Goal: Register for event/course

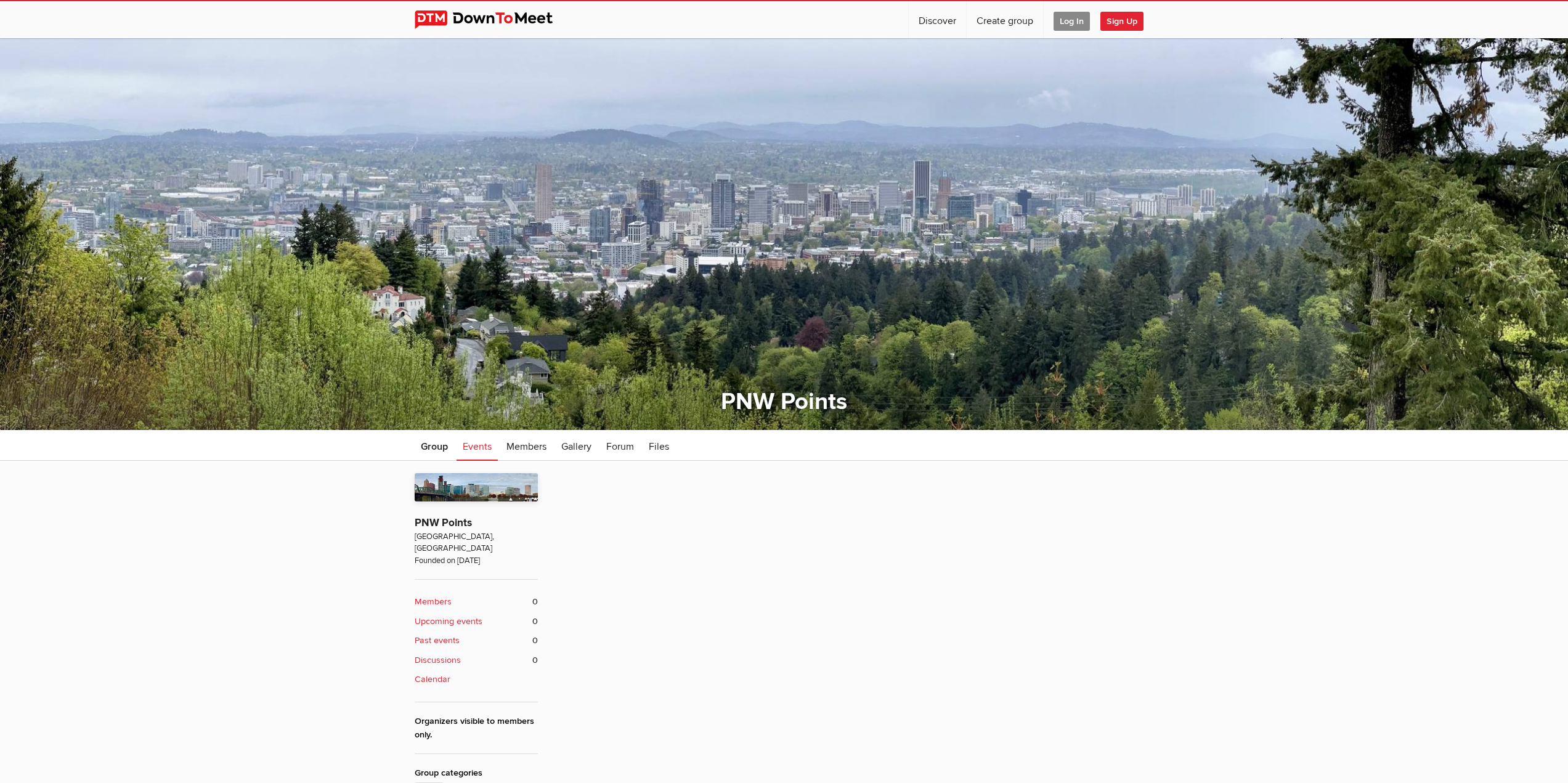
click at [399, 209] on sp-group-item "PNW Points 0 Members 0 Upcoming events [GEOGRAPHIC_DATA], [GEOGRAPHIC_DATA] Fou…" at bounding box center [784, 479] width 1568 height 882
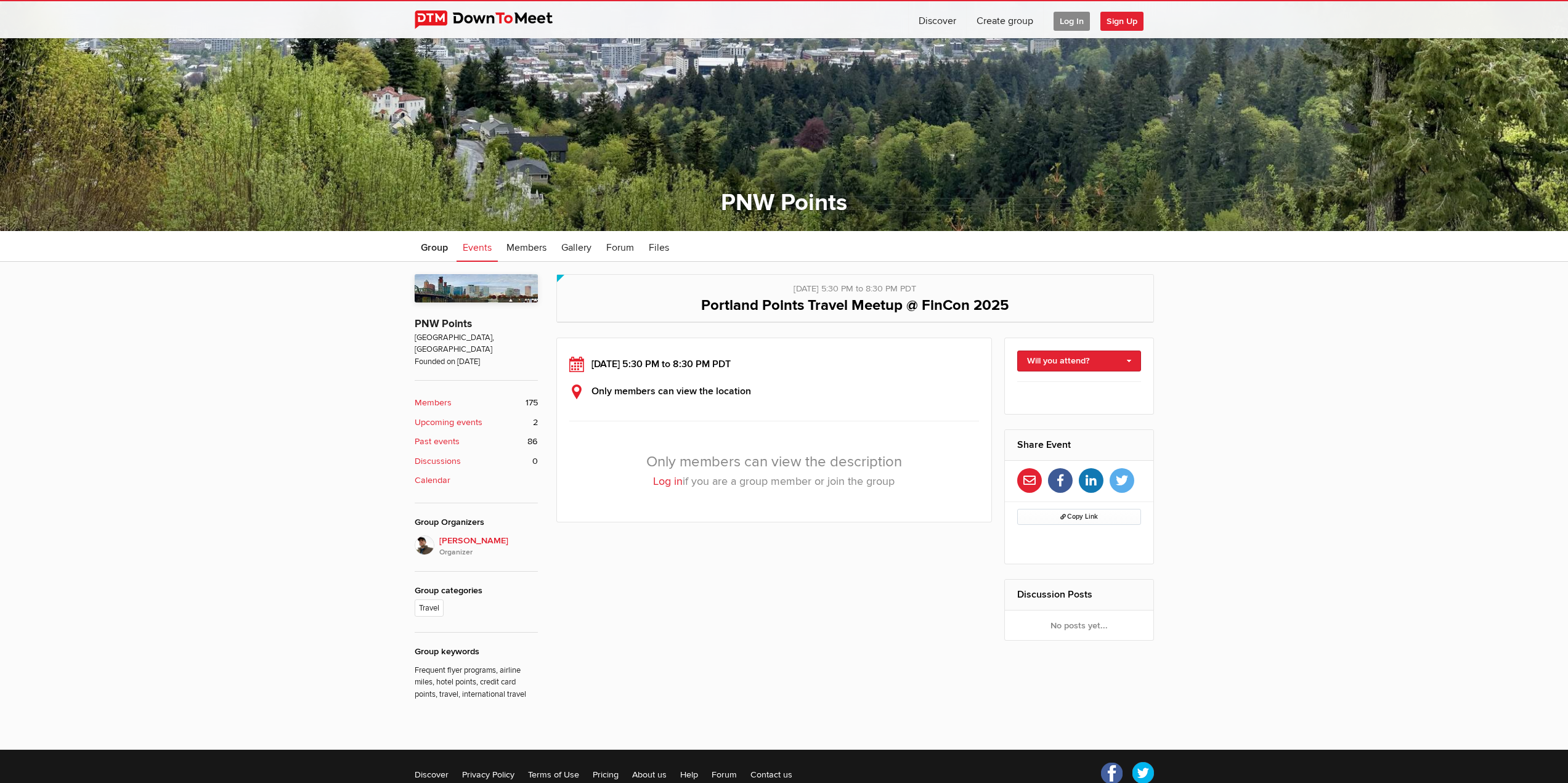
scroll to position [246, 0]
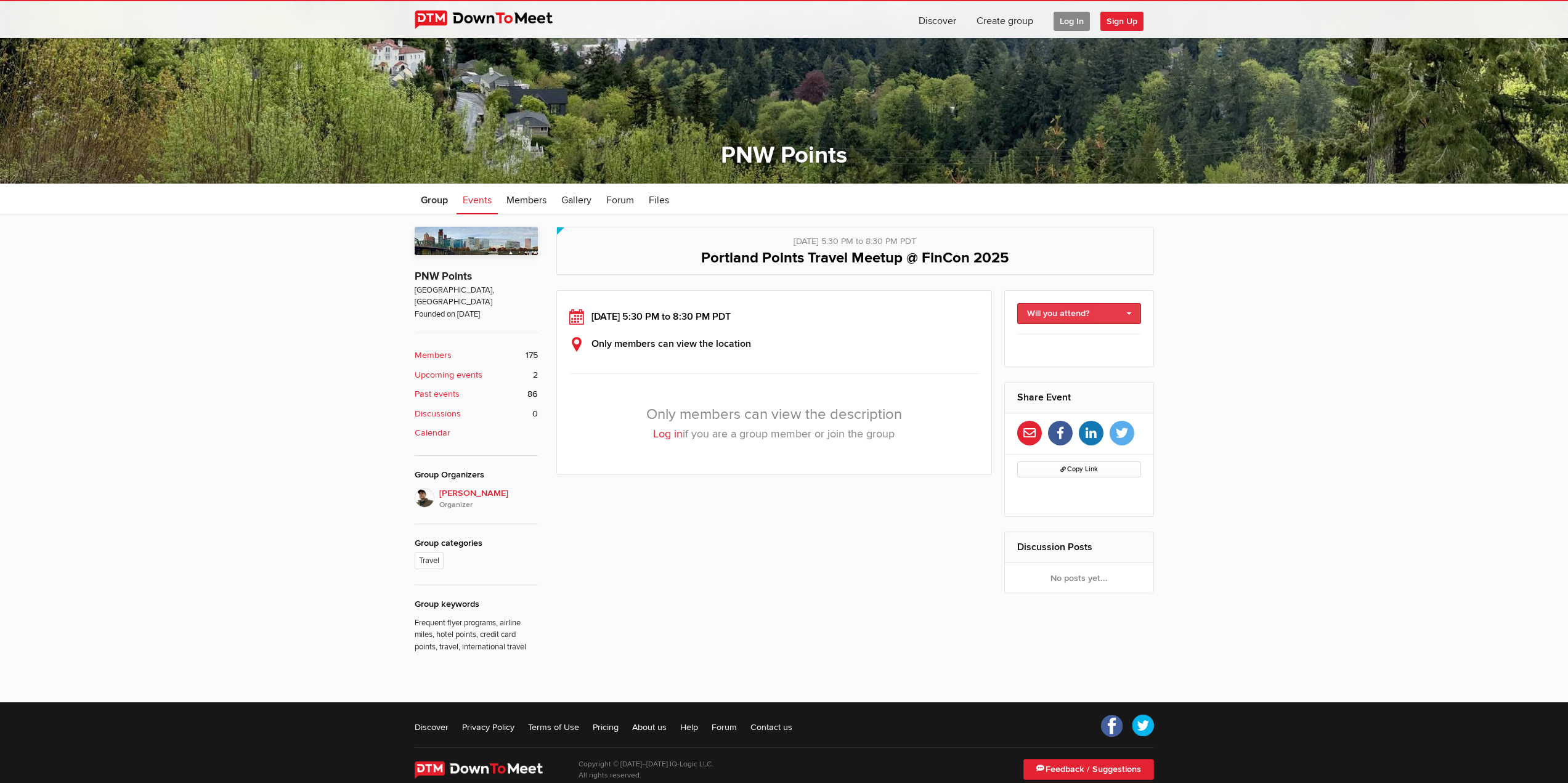
click at [1126, 316] on link "Will you attend?" at bounding box center [1079, 313] width 124 height 21
click at [1072, 20] on span "Log In" at bounding box center [1072, 21] width 37 height 19
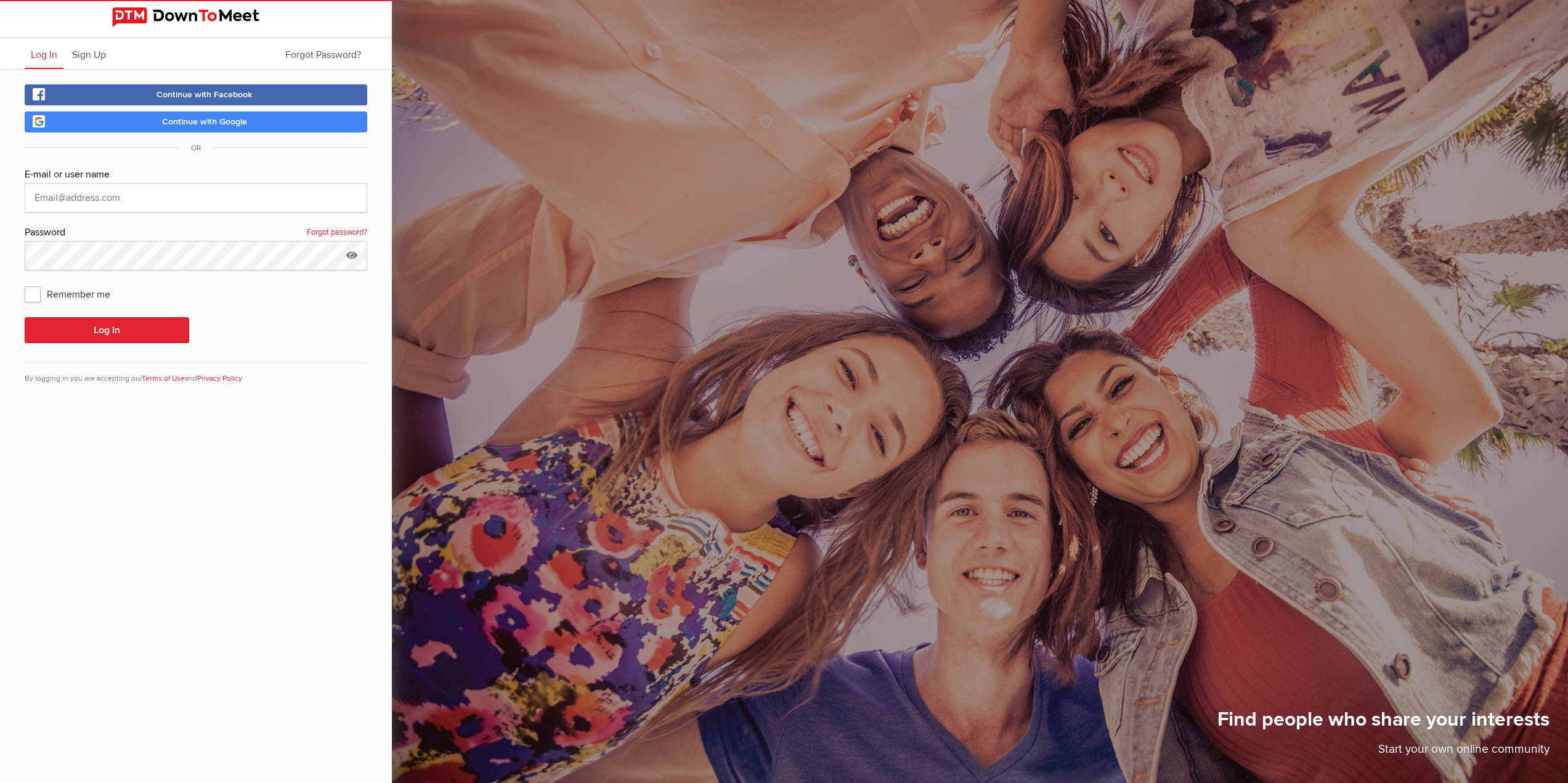
type input "[EMAIL_ADDRESS][DOMAIN_NAME]"
click at [117, 339] on button "Log In" at bounding box center [107, 330] width 165 height 26
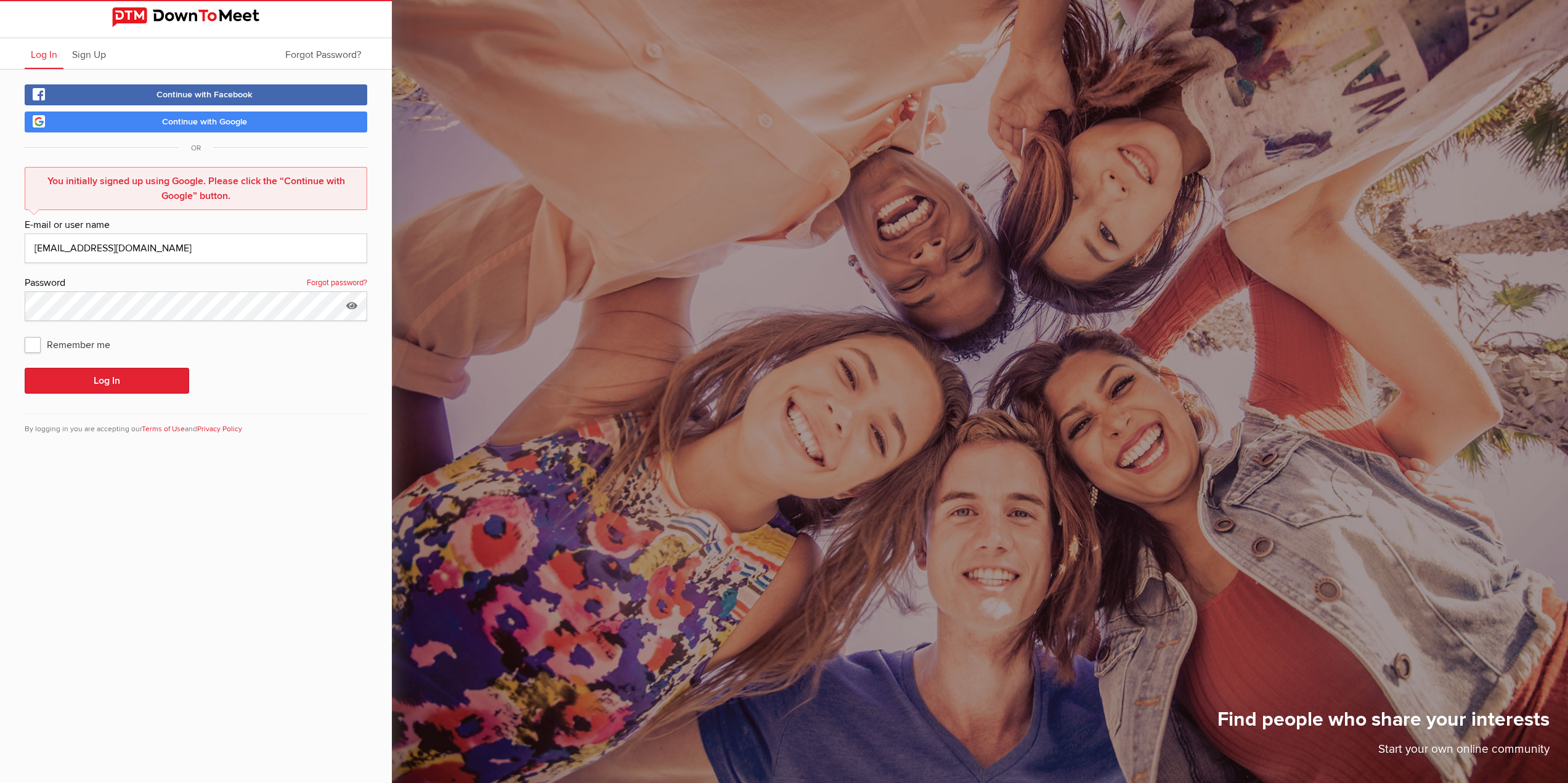
click at [233, 126] on span "Continue with Google" at bounding box center [204, 122] width 85 height 11
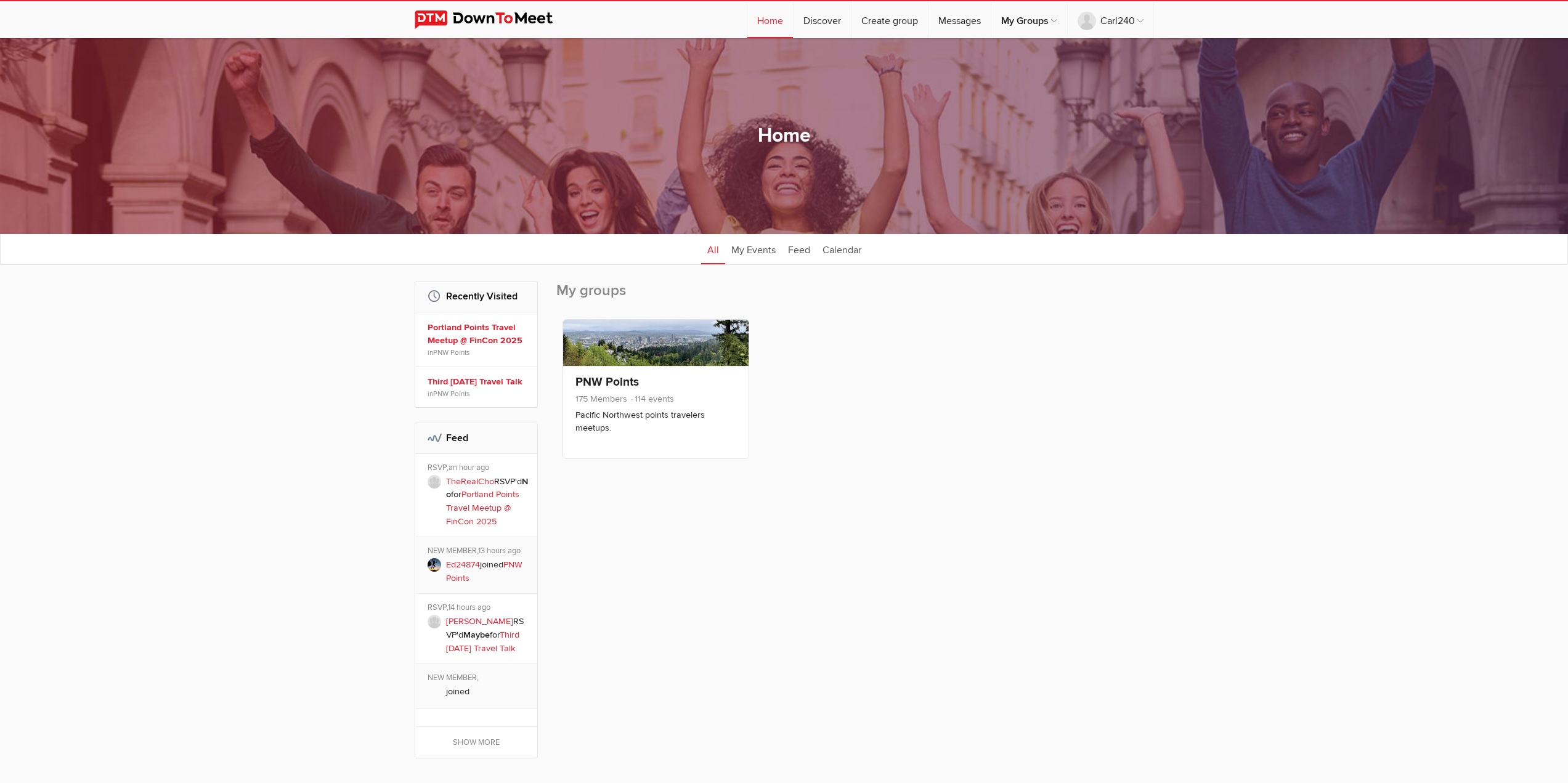
click at [494, 519] on link "Portland Points Travel Meetup @ FinCon 2025" at bounding box center [482, 507] width 73 height 37
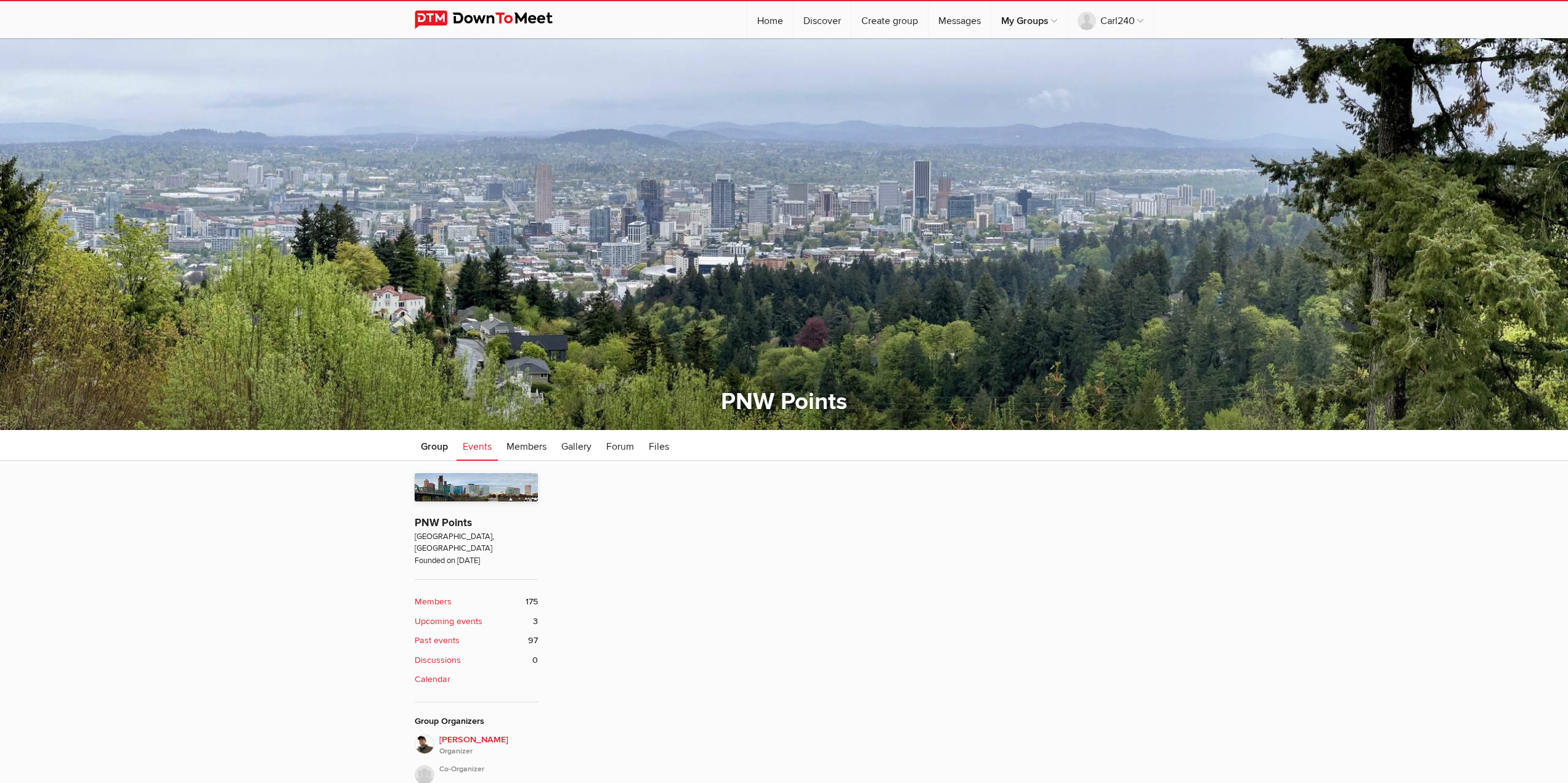
click at [23, 467] on div "Photos No photos yet... About the Group PNW Points [GEOGRAPHIC_DATA], [GEOGRAPH…" at bounding box center [784, 711] width 1568 height 503
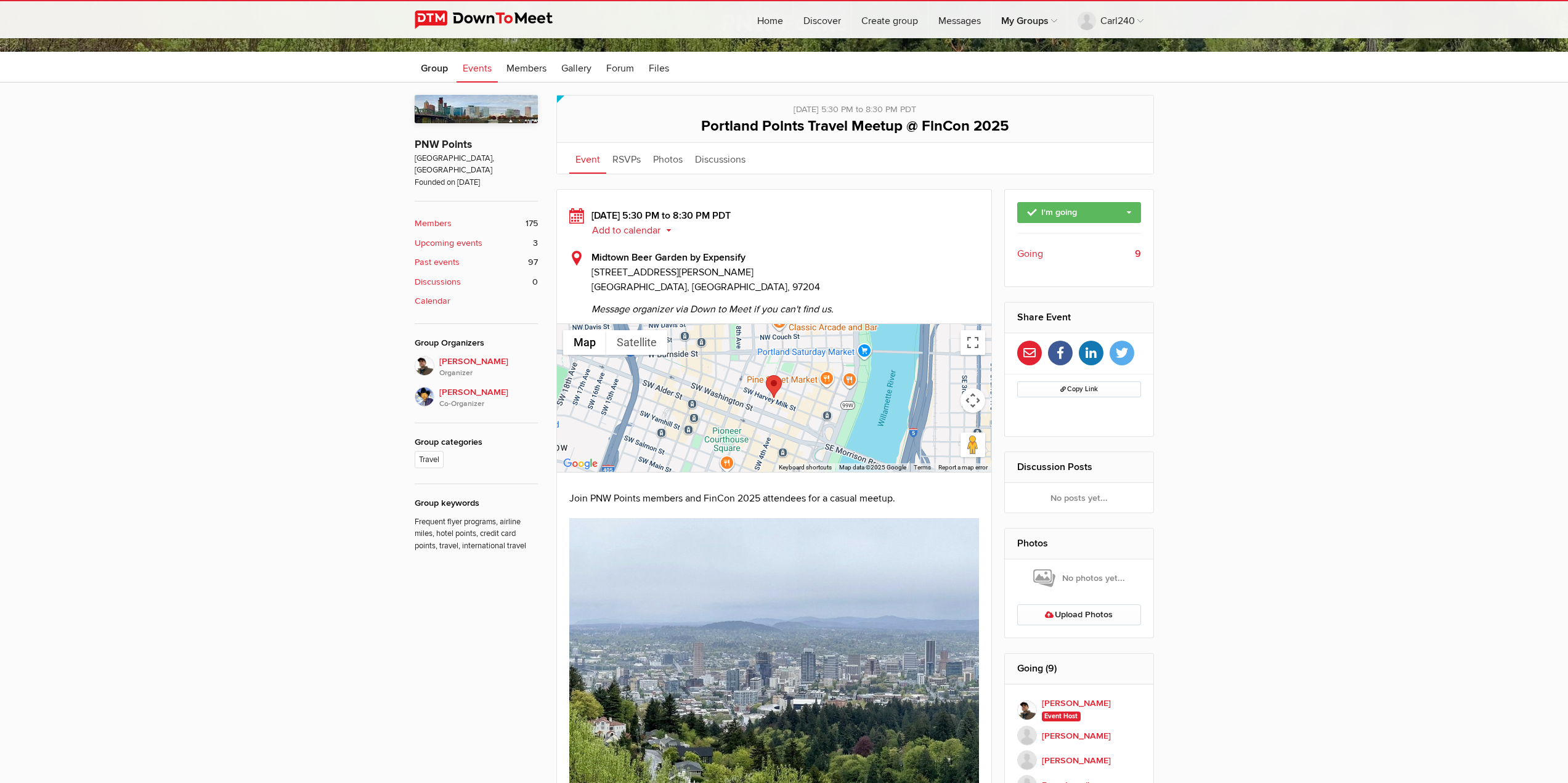
scroll to position [361, 0]
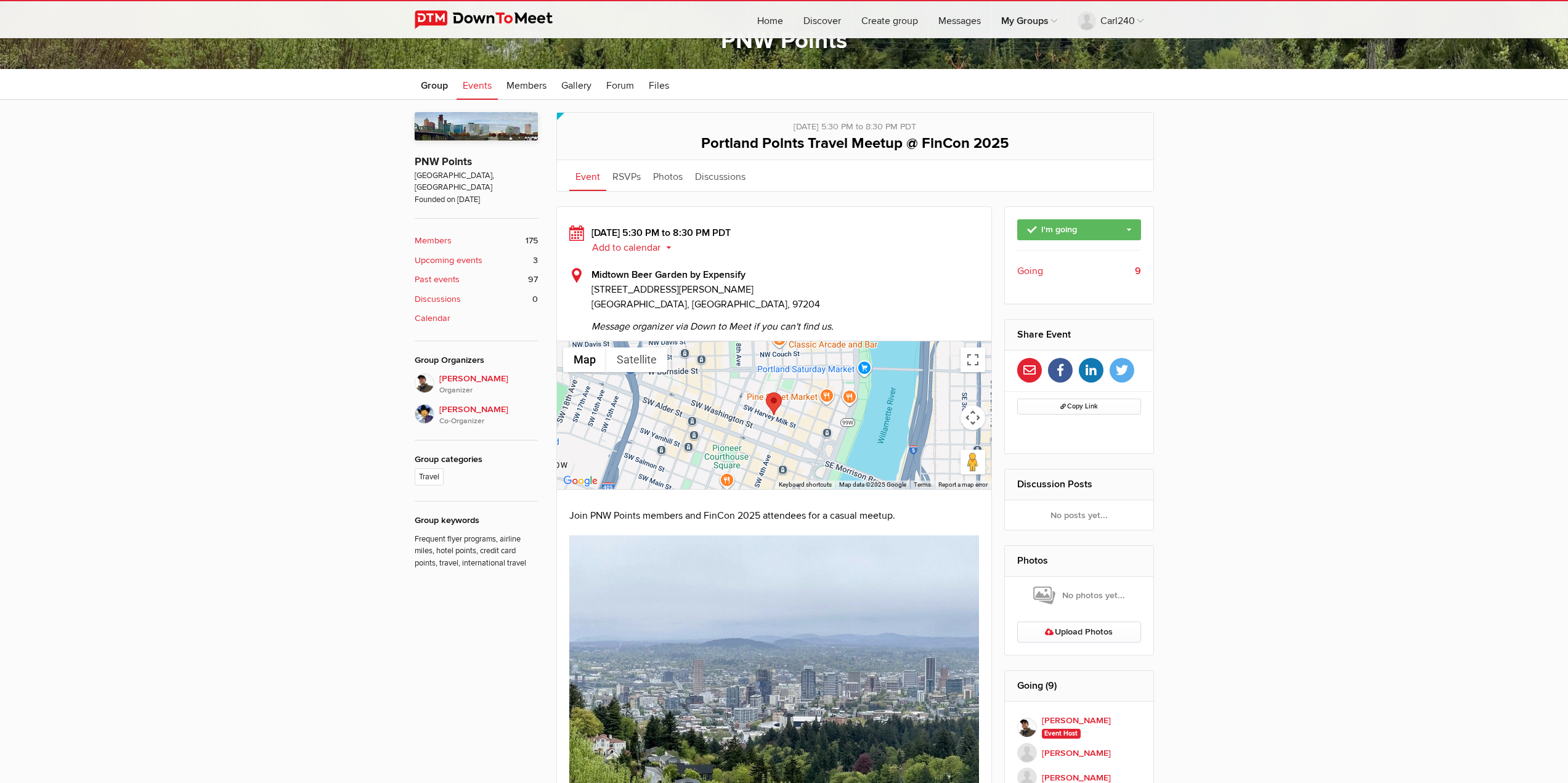
click at [707, 145] on span "Portland Points Travel Meetup @ FinCon 2025" at bounding box center [855, 143] width 308 height 18
drag, startPoint x: 701, startPoint y: 145, endPoint x: 1196, endPoint y: 146, distance: 495.0
click at [1196, 146] on div "Limited visibility event Event is listed, but non-members won't see details of …" at bounding box center [784, 599] width 1568 height 998
copy span "Portland Points Travel Meetup @ FinCon 2025"
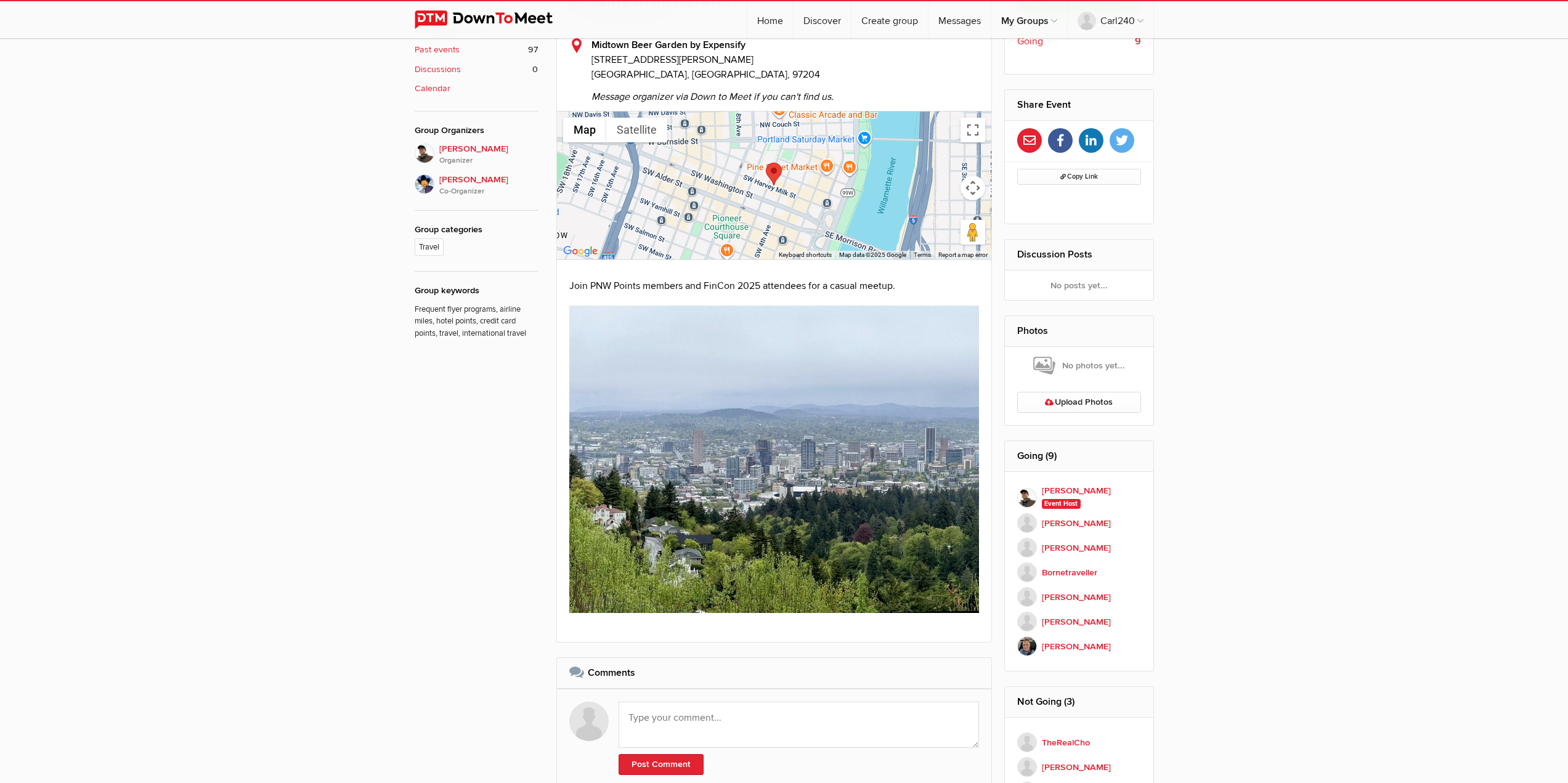
scroll to position [299, 0]
